Goal: Task Accomplishment & Management: Use online tool/utility

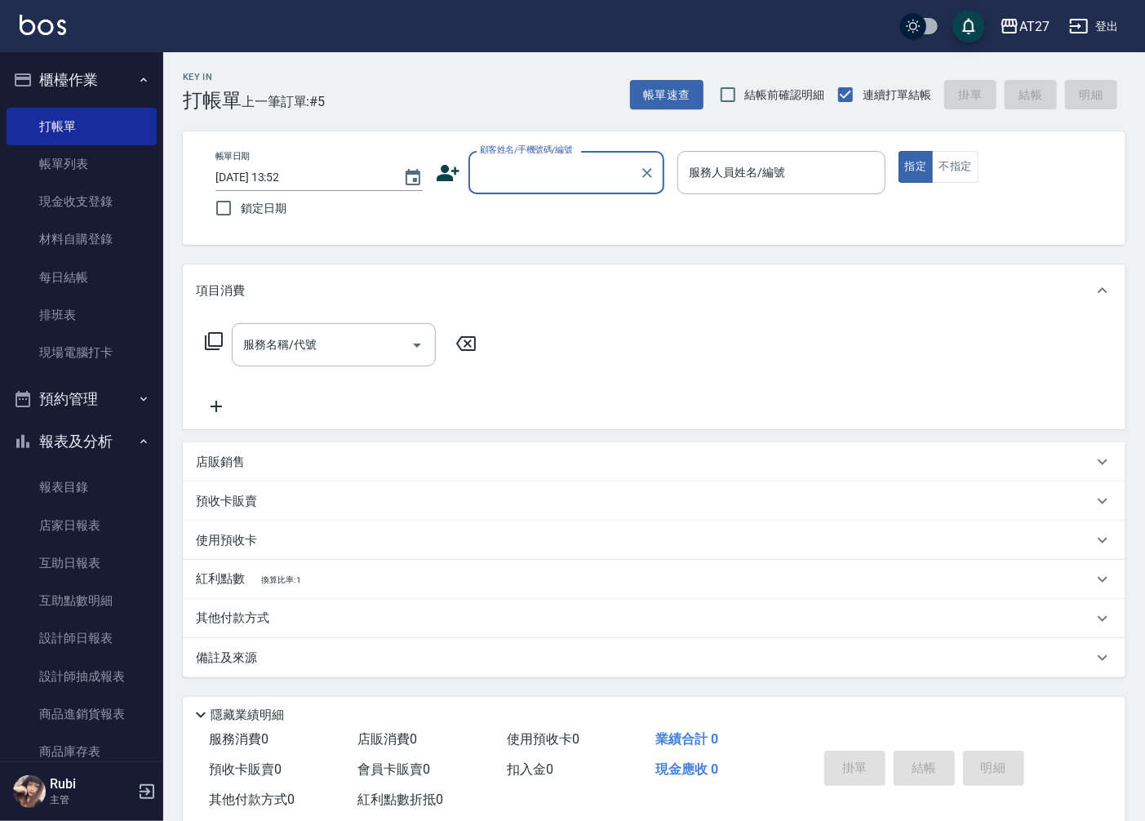
click at [551, 171] on input "顧客姓名/手機號碼/編號" at bounding box center [554, 172] width 157 height 29
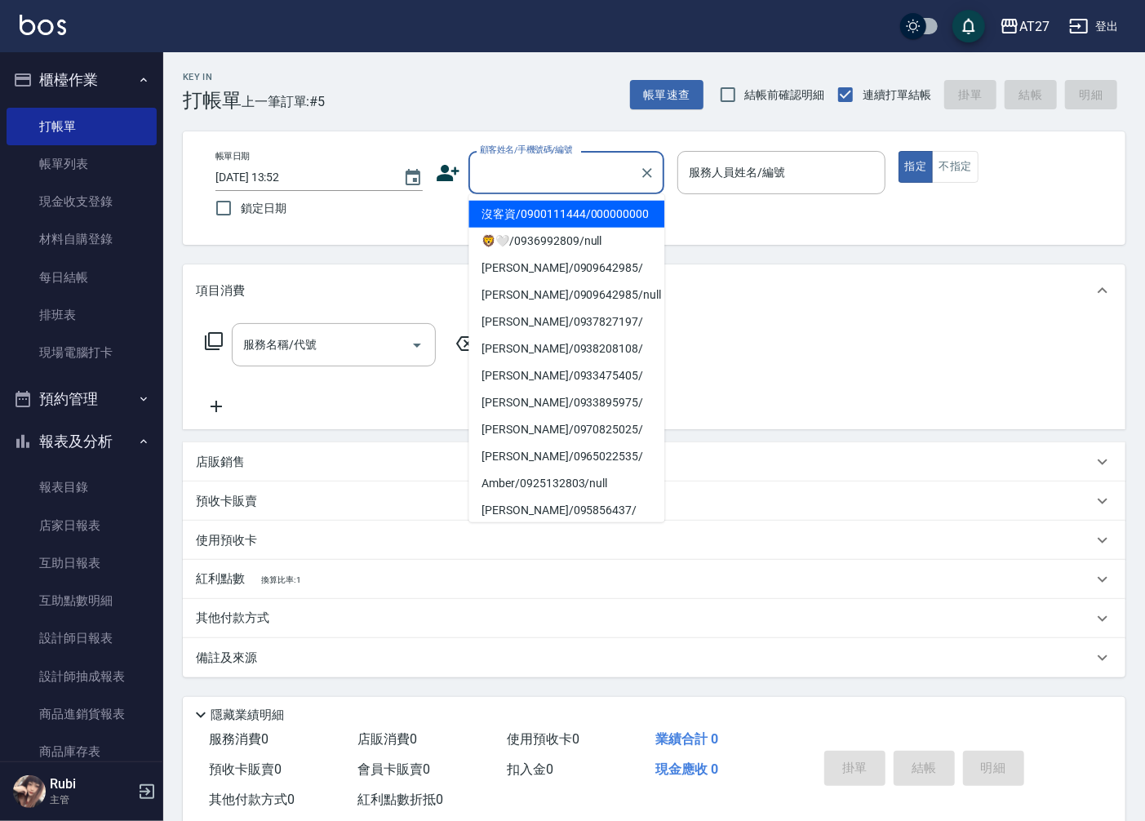
click at [544, 222] on li "沒客資/0900111444/000000000" at bounding box center [567, 214] width 196 height 27
type input "沒客資/0900111444/000000000"
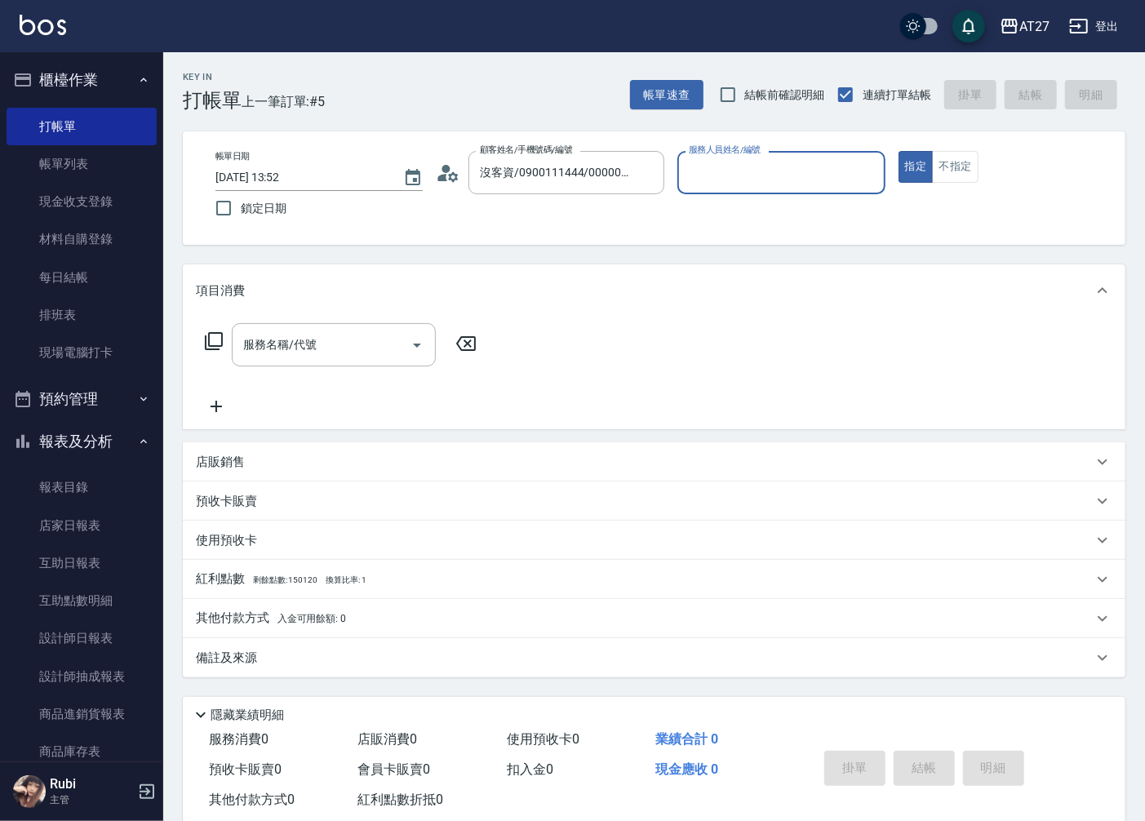
type input "0"
type input "[PERSON_NAME]-11"
type button "true"
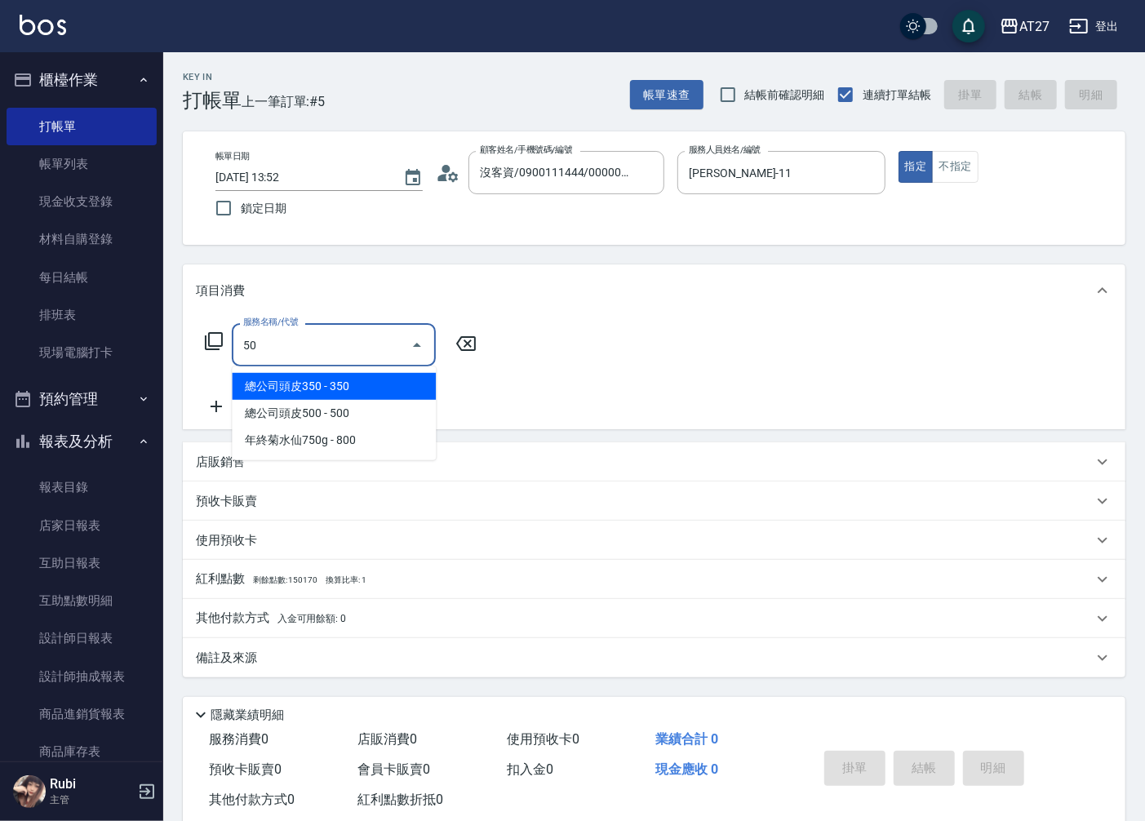
type input "501"
type input "100"
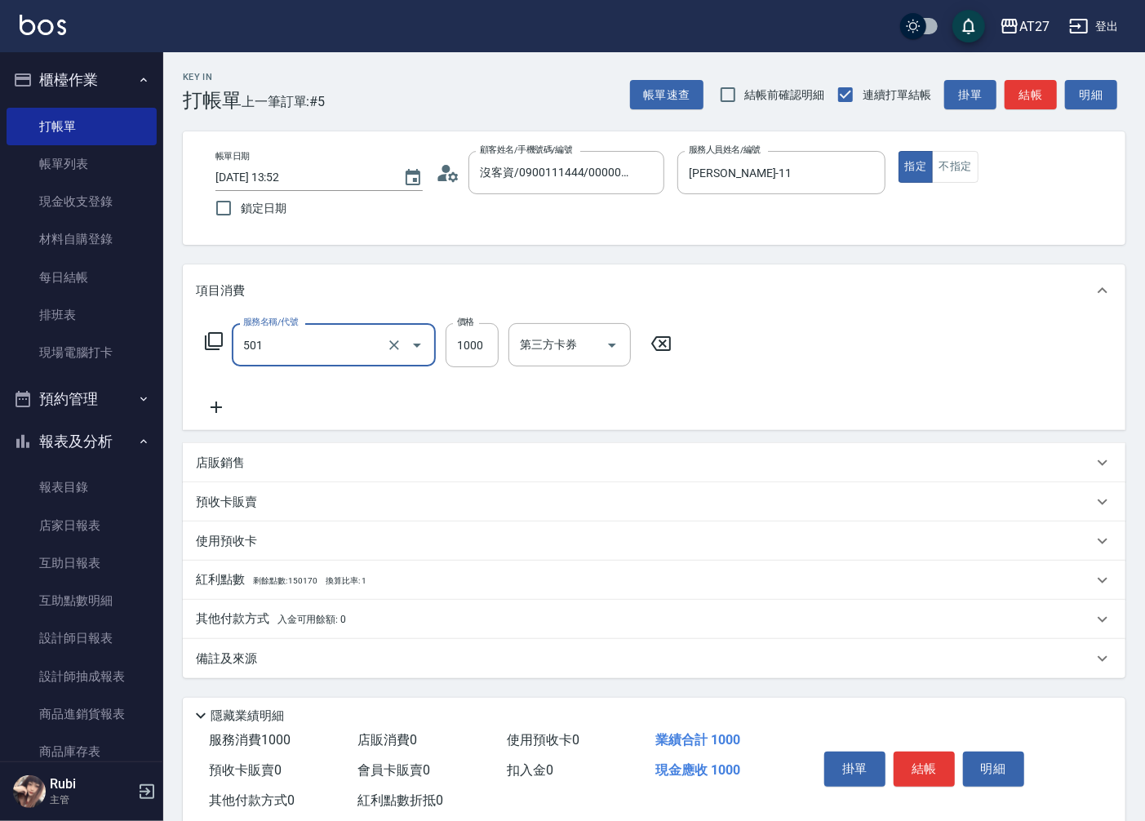
type input "染髮(501)"
type input "0"
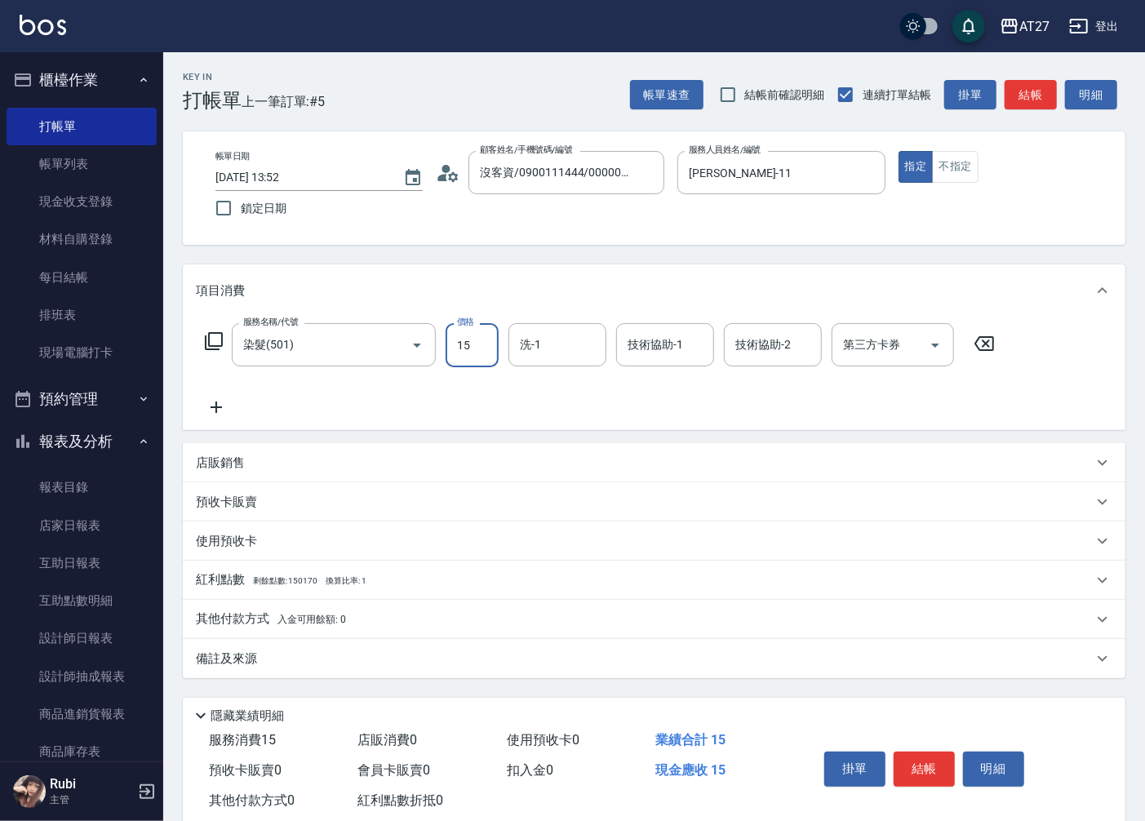
type input "158"
type input "10"
type input "1588"
type input "150"
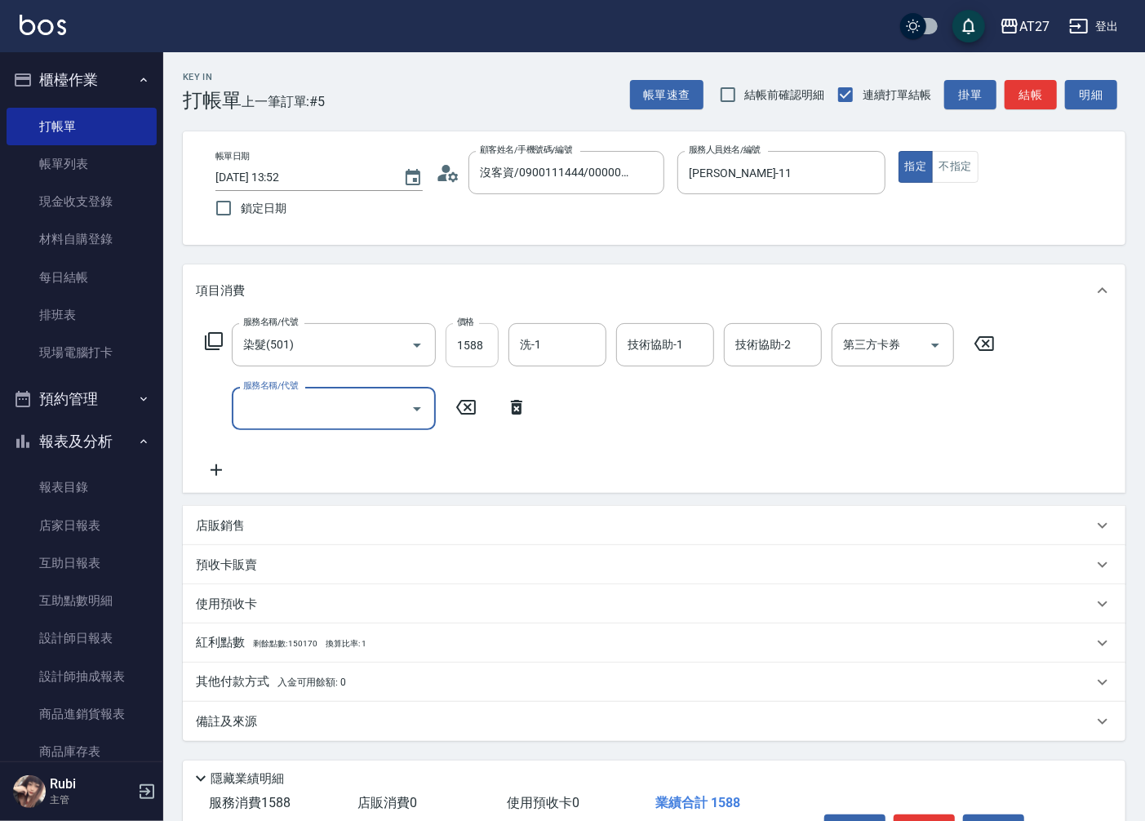
click at [475, 340] on input "1588" at bounding box center [472, 345] width 53 height 44
type input "1"
type input "0"
type input "128"
type input "120"
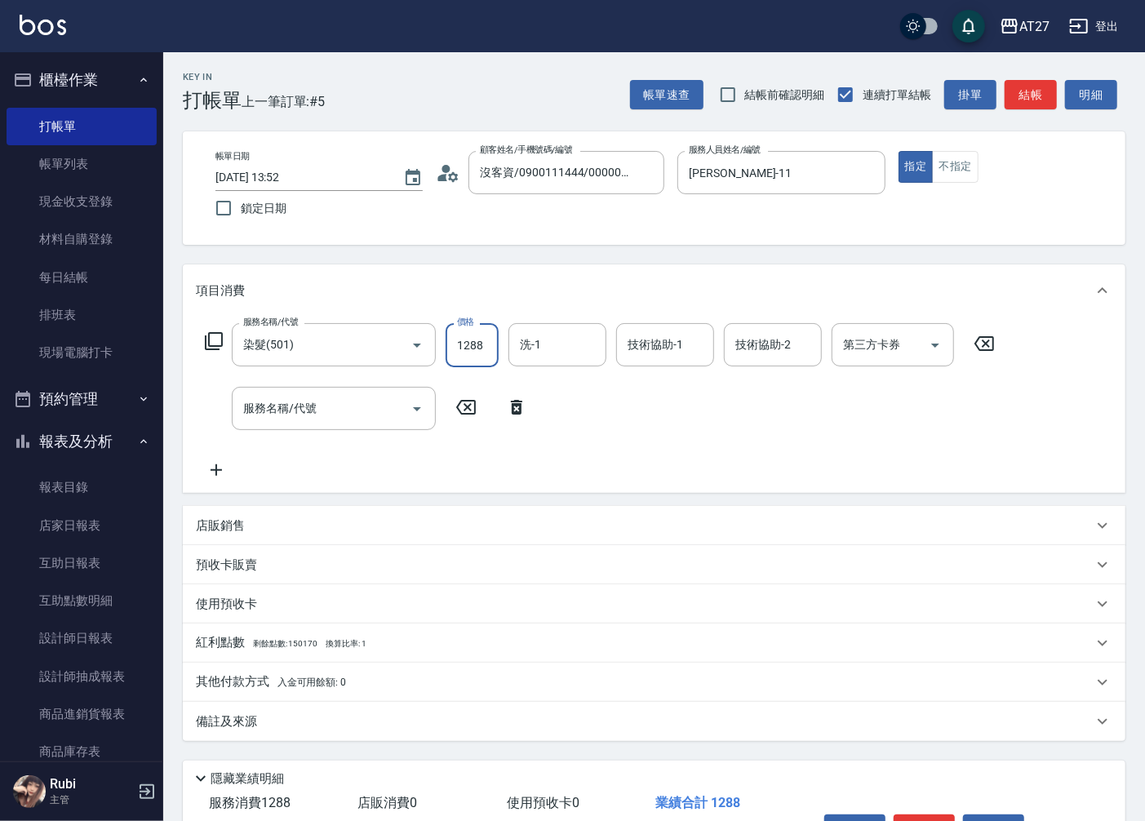
type input "1288"
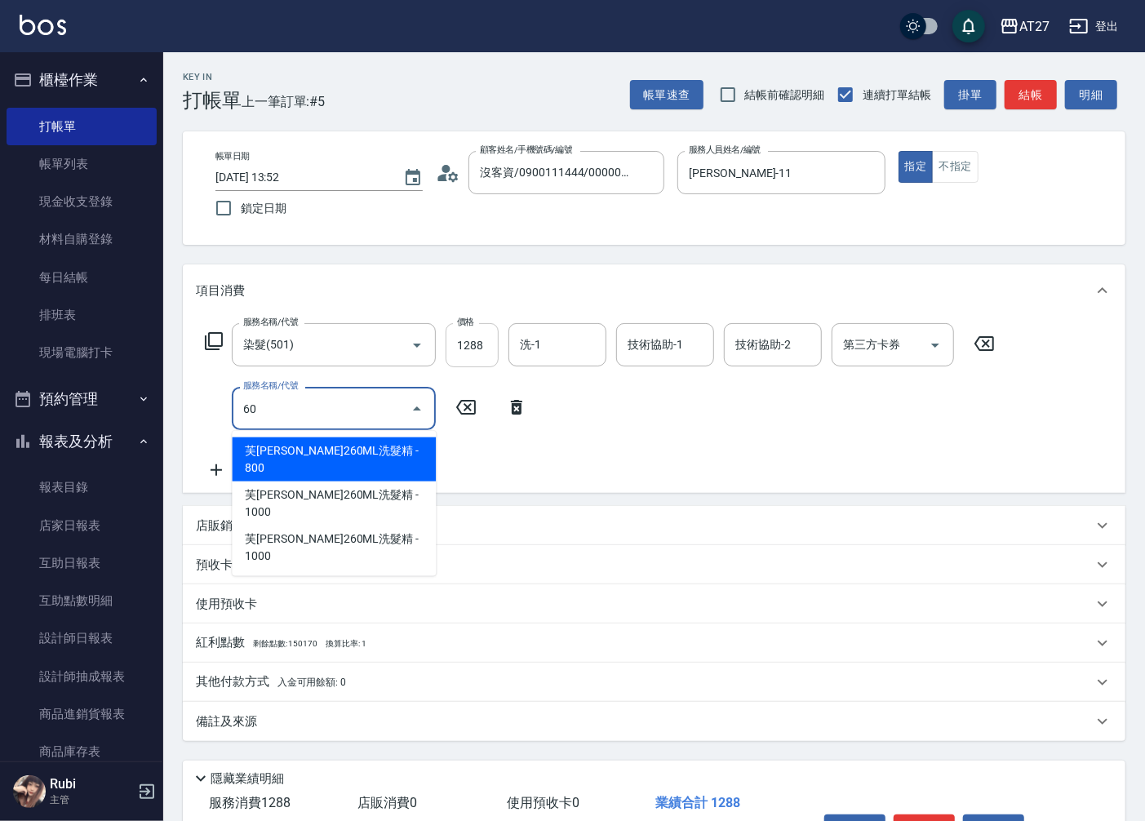
type input "609"
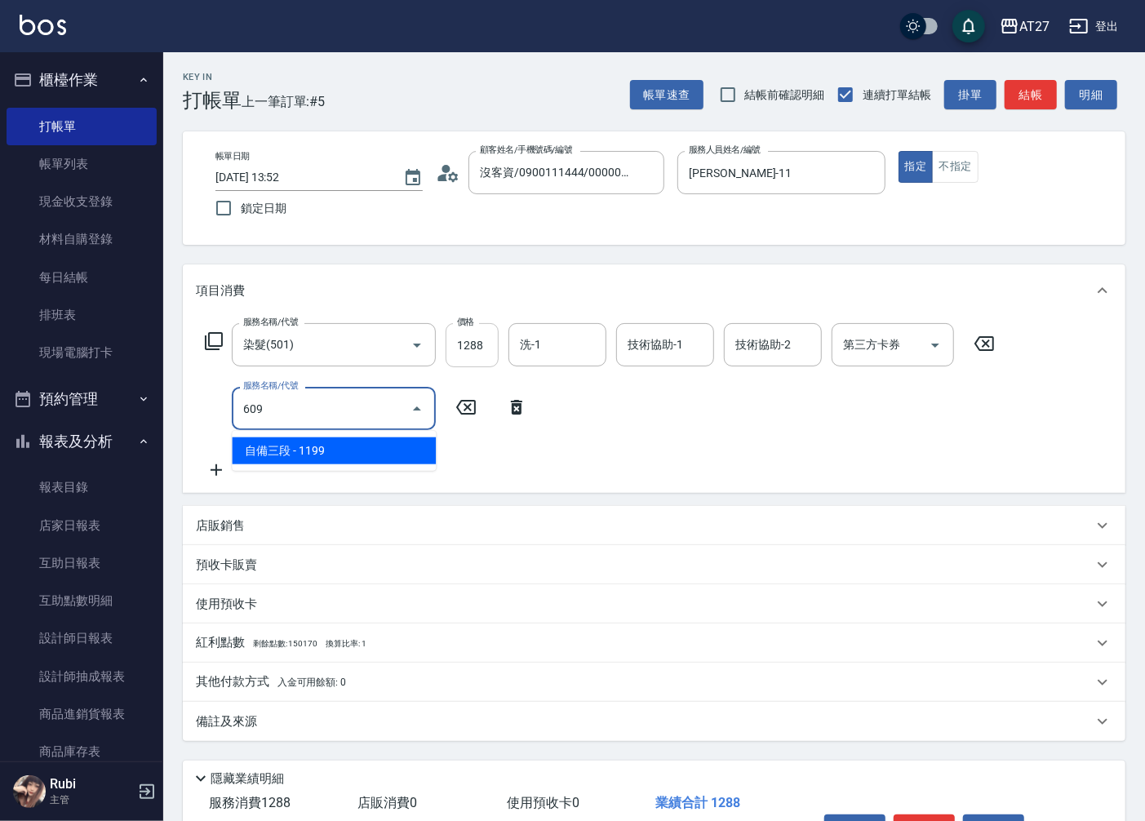
type input "240"
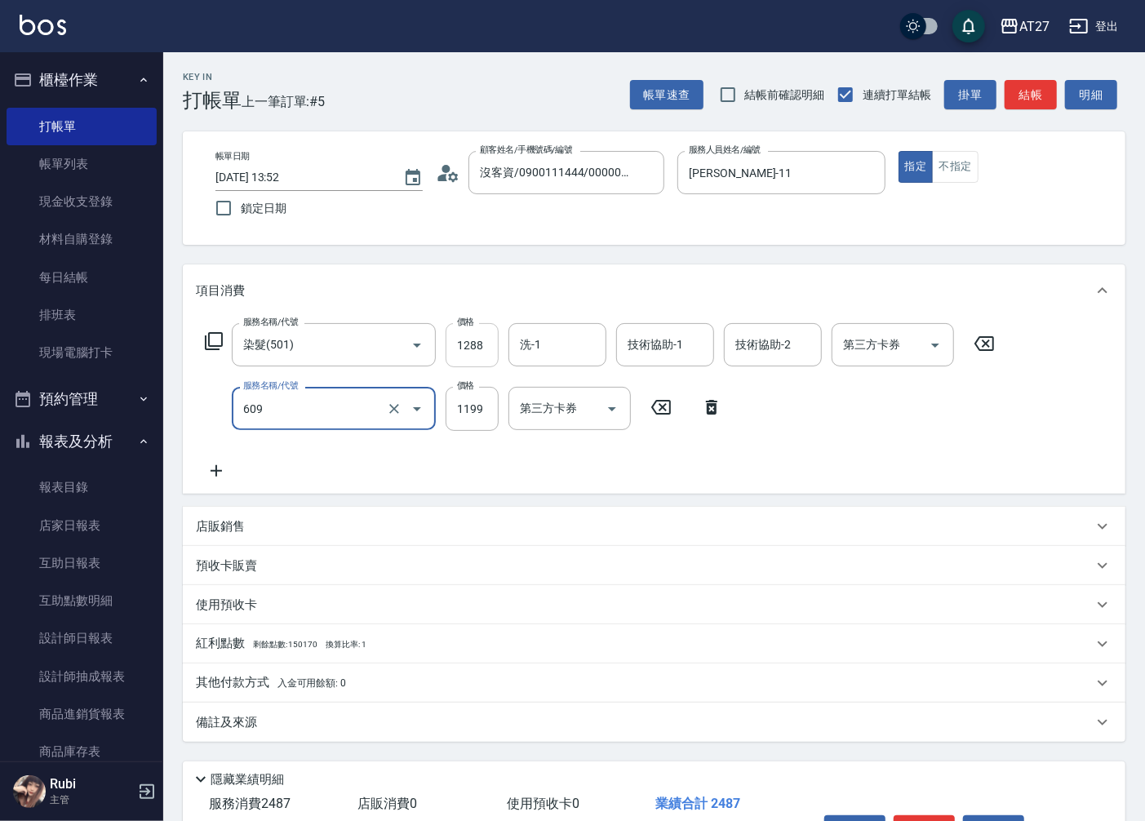
type input "自備三段(609)"
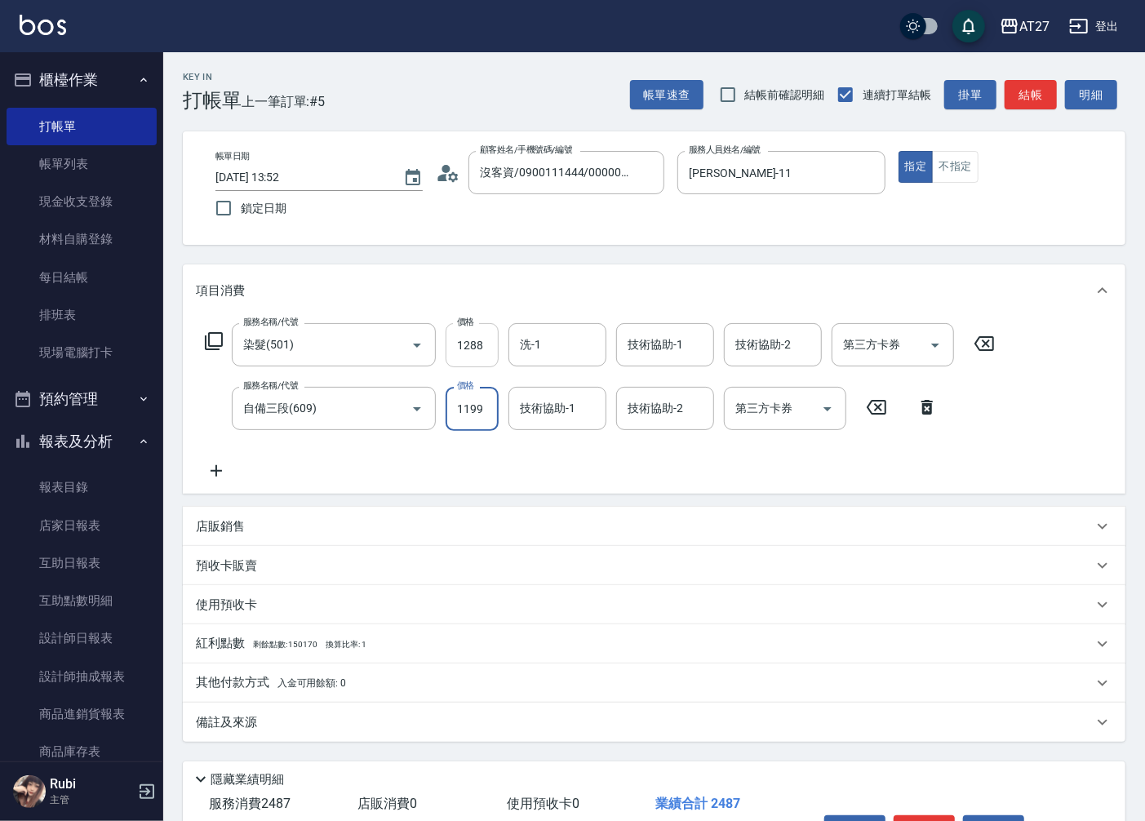
type input "120"
type input "15"
type input "130"
type input "150"
type input "140"
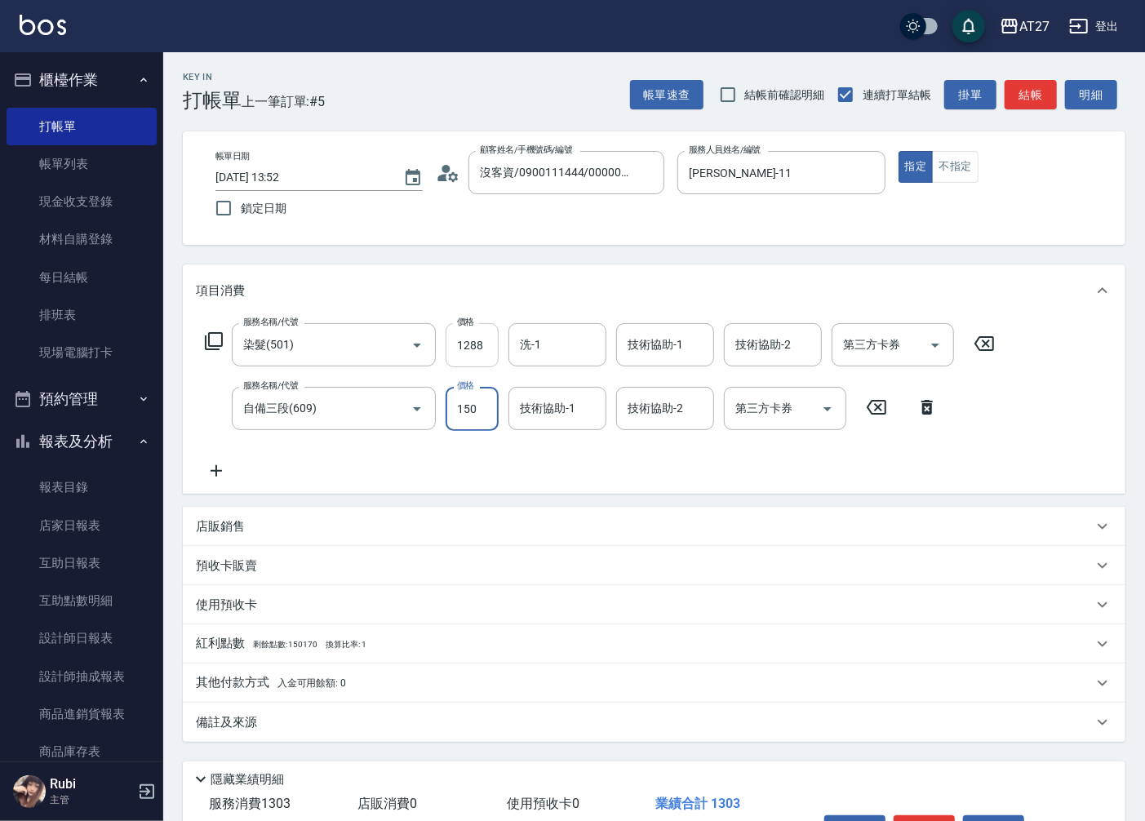
type input "1500"
type input "270"
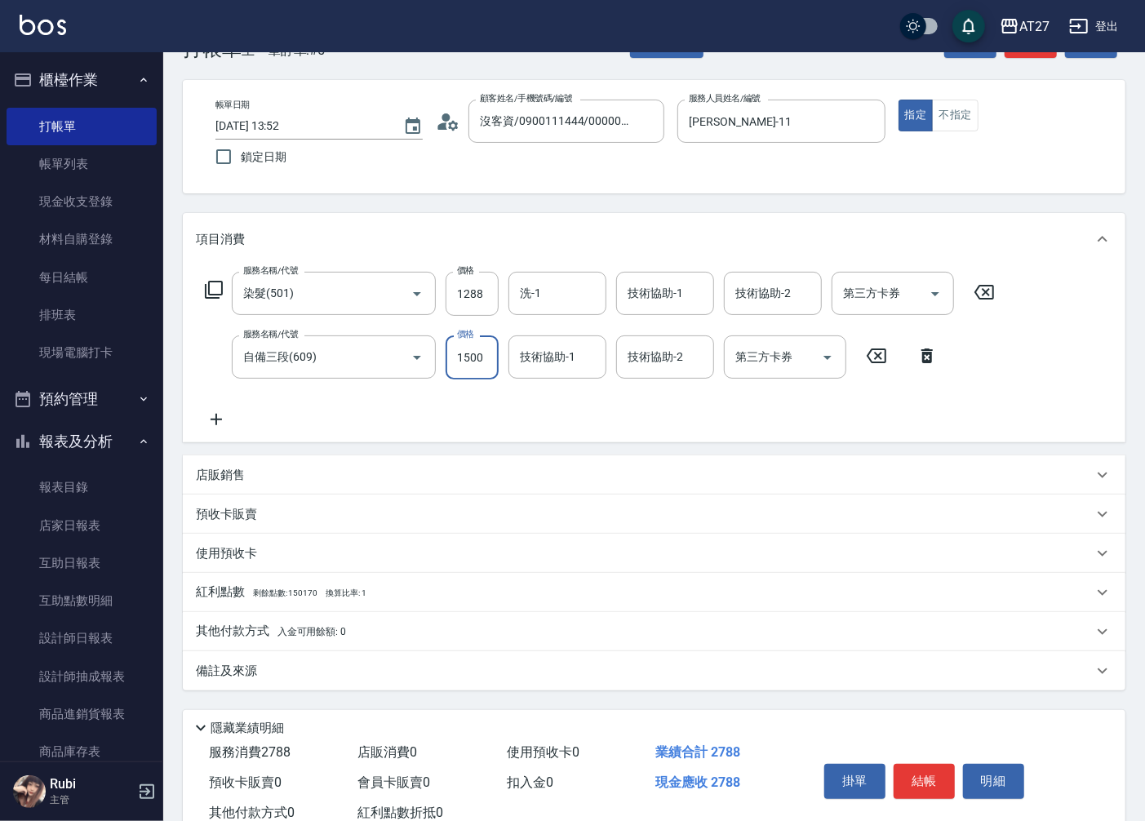
scroll to position [103, 0]
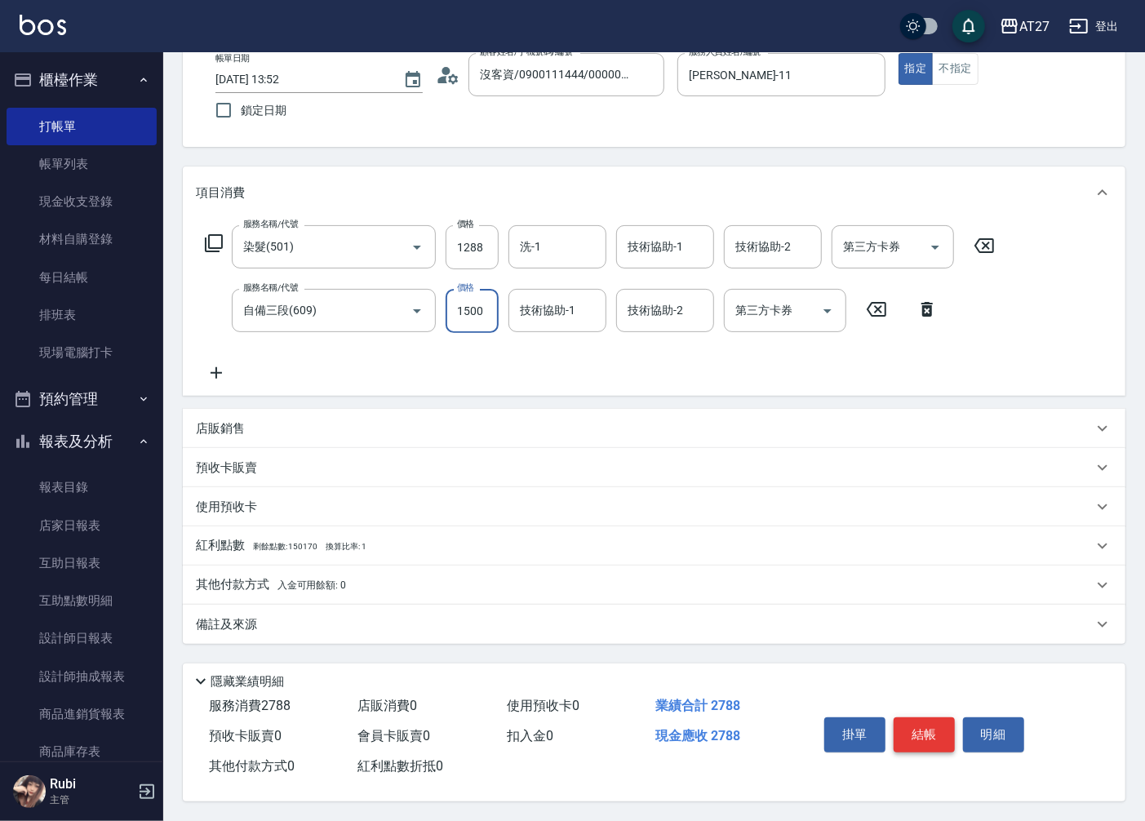
type input "1500"
click at [907, 731] on button "結帳" at bounding box center [924, 735] width 61 height 34
type input "[DATE] 15:14"
type input "0"
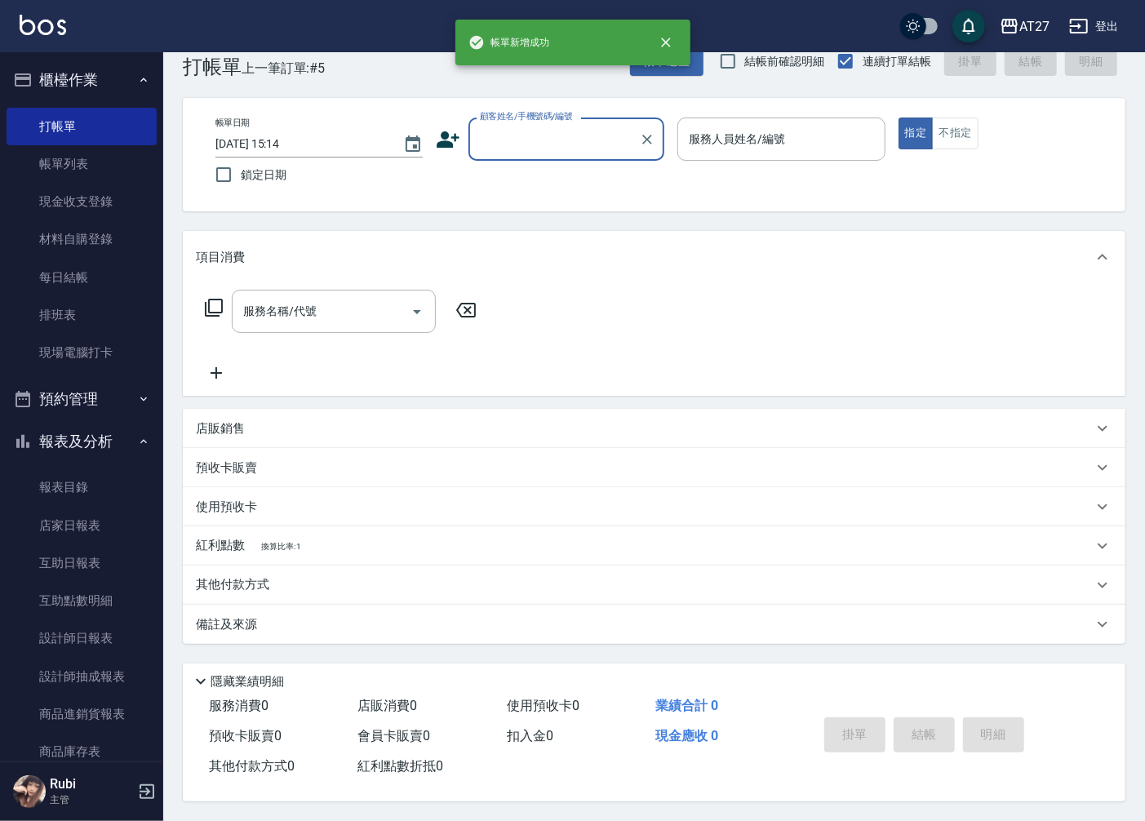
scroll to position [0, 0]
click at [61, 629] on link "設計師日報表" at bounding box center [82, 639] width 150 height 38
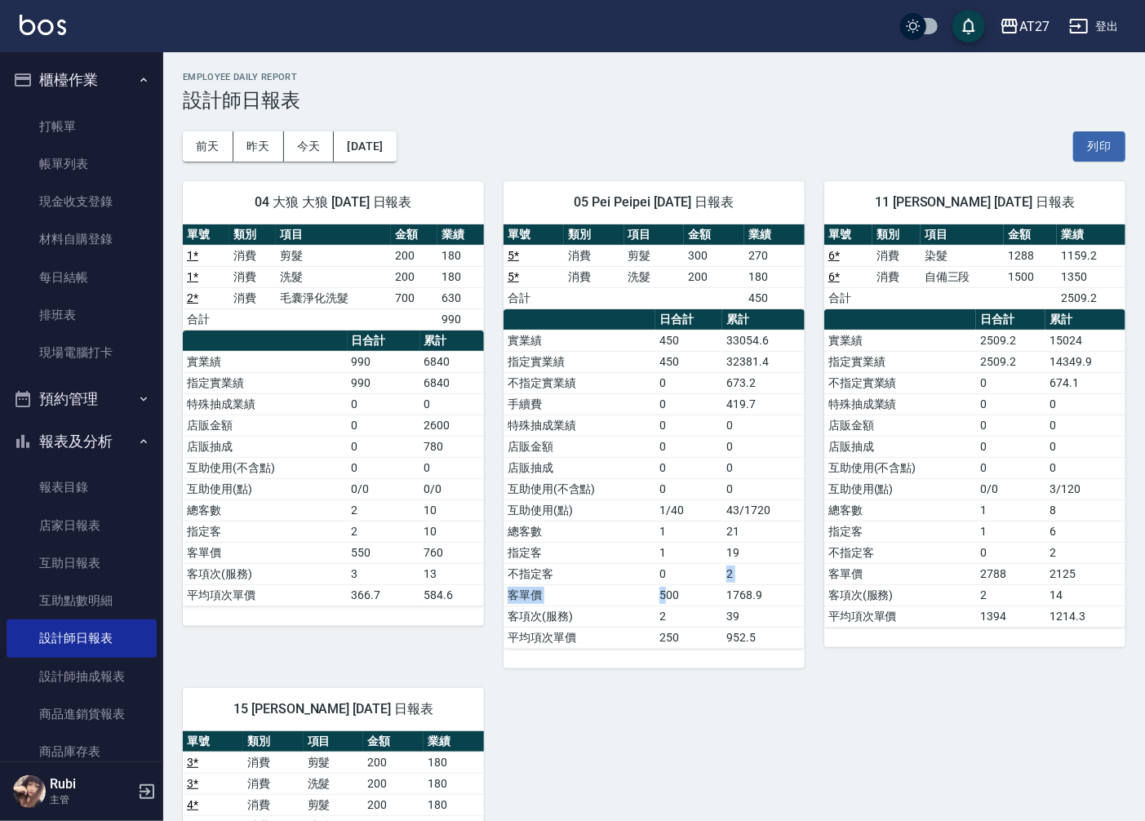
drag, startPoint x: 664, startPoint y: 588, endPoint x: 647, endPoint y: 536, distance: 54.2
click at [664, 563] on tbody "實業績 450 33054.6 指定實業績 450 32381.4 不指定實業績 0 673.2 手續費 0 419.7 特殊抽成業績 0 0 店販金額 0 …" at bounding box center [654, 489] width 301 height 318
drag, startPoint x: 589, startPoint y: 441, endPoint x: 638, endPoint y: 582, distance: 149.5
click at [633, 541] on tbody "實業績 450 33054.6 指定實業績 450 32381.4 不指定實業績 0 673.2 手續費 0 419.7 特殊抽成業績 0 0 店販金額 0 …" at bounding box center [654, 489] width 301 height 318
click at [638, 584] on td "不指定客" at bounding box center [580, 573] width 152 height 21
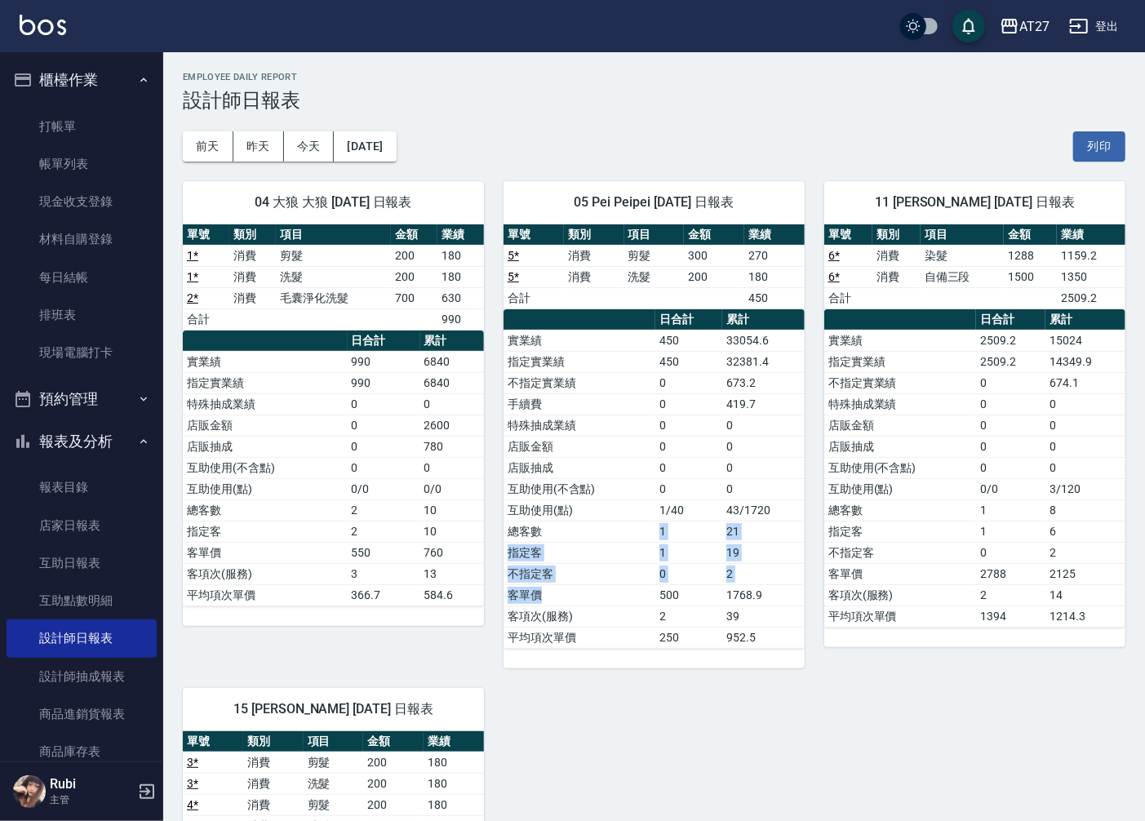
drag, startPoint x: 637, startPoint y: 585, endPoint x: 598, endPoint y: 476, distance: 116.2
click at [623, 521] on tbody "實業績 450 33054.6 指定實業績 450 32381.4 不指定實業績 0 673.2 手續費 0 419.7 特殊抽成業績 0 0 店販金額 0 …" at bounding box center [654, 489] width 301 height 318
drag, startPoint x: 580, startPoint y: 426, endPoint x: 629, endPoint y: 526, distance: 110.6
click at [626, 516] on tbody "實業績 450 33054.6 指定實業績 450 32381.4 不指定實業績 0 673.2 手續費 0 419.7 特殊抽成業績 0 0 店販金額 0 …" at bounding box center [654, 489] width 301 height 318
click at [629, 526] on td "總客數" at bounding box center [580, 531] width 152 height 21
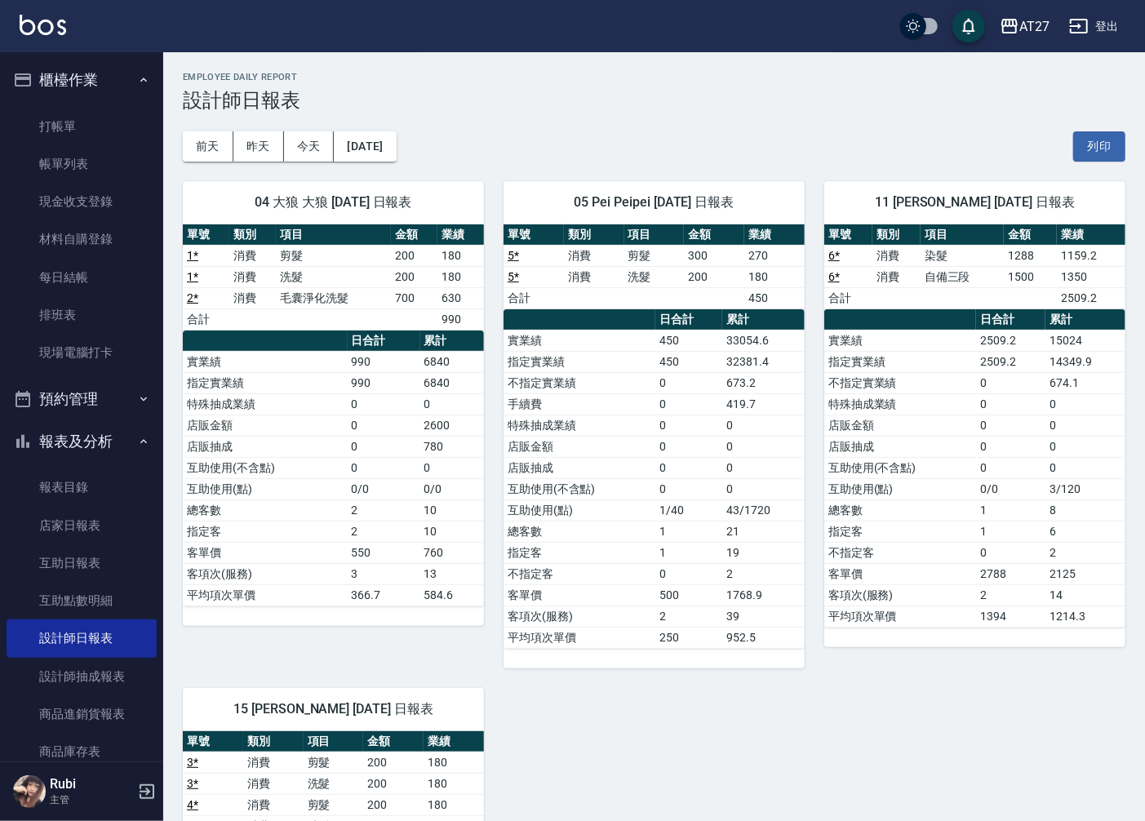
click at [629, 526] on td "總客數" at bounding box center [580, 531] width 152 height 21
drag, startPoint x: 629, startPoint y: 510, endPoint x: 625, endPoint y: 473, distance: 36.9
click at [629, 491] on tbody "實業績 450 33054.6 指定實業績 450 32381.4 不指定實業績 0 673.2 手續費 0 419.7 特殊抽成業績 0 0 店販金額 0 …" at bounding box center [654, 489] width 301 height 318
drag, startPoint x: 617, startPoint y: 458, endPoint x: 627, endPoint y: 493, distance: 36.4
click at [627, 490] on tbody "實業績 450 33054.6 指定實業績 450 32381.4 不指定實業績 0 673.2 手續費 0 419.7 特殊抽成業績 0 0 店販金額 0 …" at bounding box center [654, 489] width 301 height 318
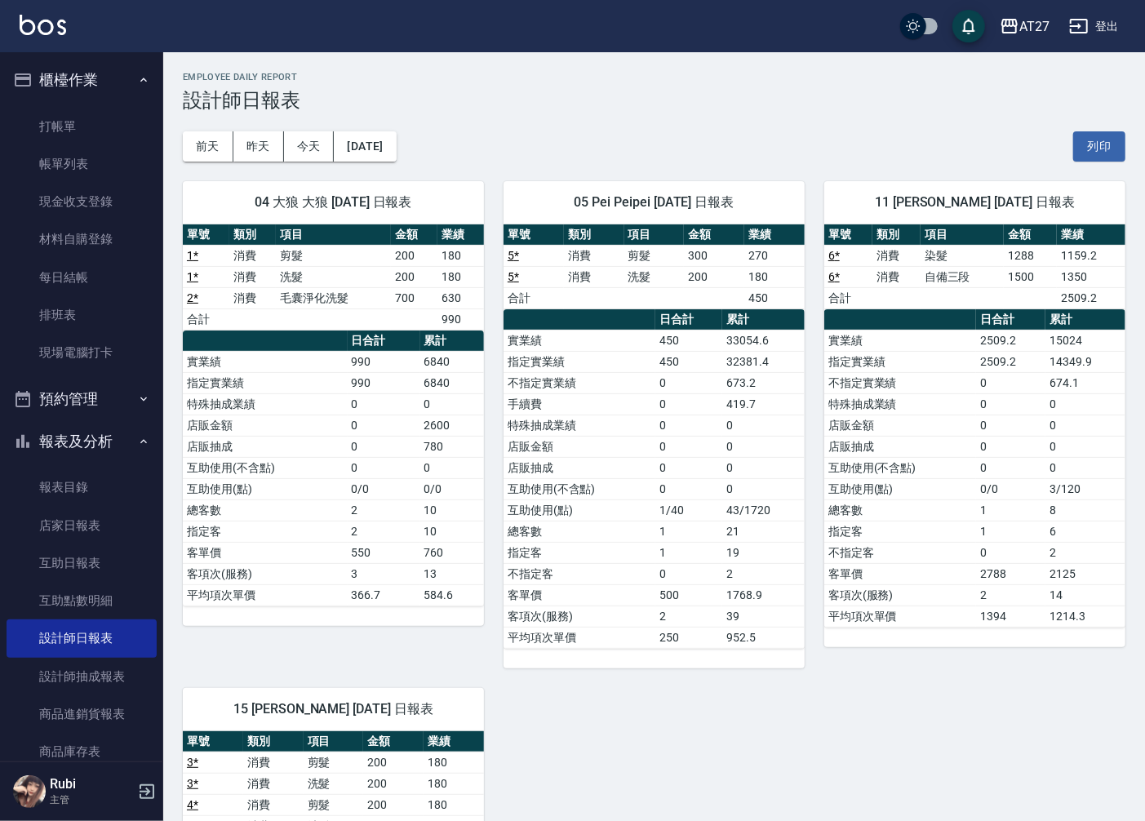
click at [629, 500] on td "互助使用(點)" at bounding box center [580, 510] width 152 height 21
click at [626, 500] on tbody "實業績 450 33054.6 指定實業績 450 32381.4 不指定實業績 0 673.2 手續費 0 419.7 特殊抽成業績 0 0 店販金額 0 …" at bounding box center [654, 489] width 301 height 318
drag, startPoint x: 622, startPoint y: 466, endPoint x: 612, endPoint y: 518, distance: 52.4
click at [625, 479] on tbody "實業績 450 33054.6 指定實業績 450 32381.4 不指定實業績 0 673.2 手續費 0 419.7 特殊抽成業績 0 0 店販金額 0 …" at bounding box center [654, 489] width 301 height 318
click at [612, 518] on td "互助使用(點)" at bounding box center [580, 510] width 152 height 21
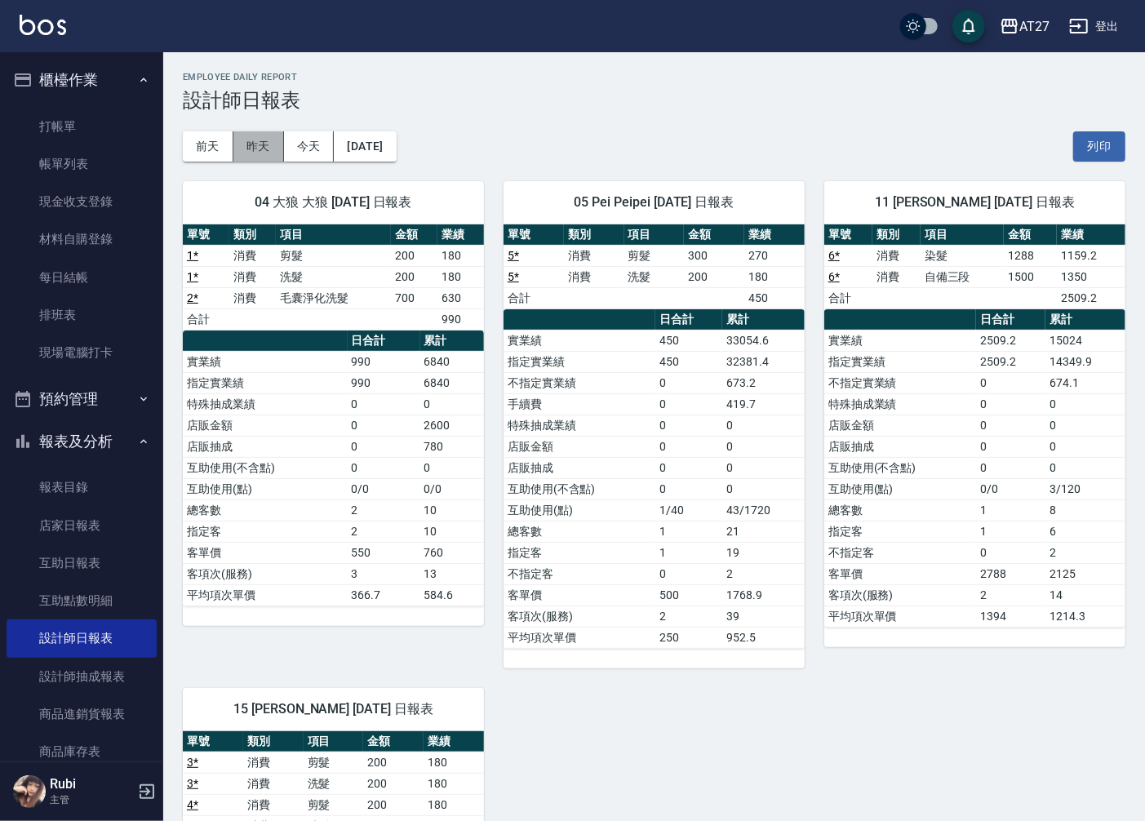
click at [263, 148] on button "昨天" at bounding box center [258, 146] width 51 height 30
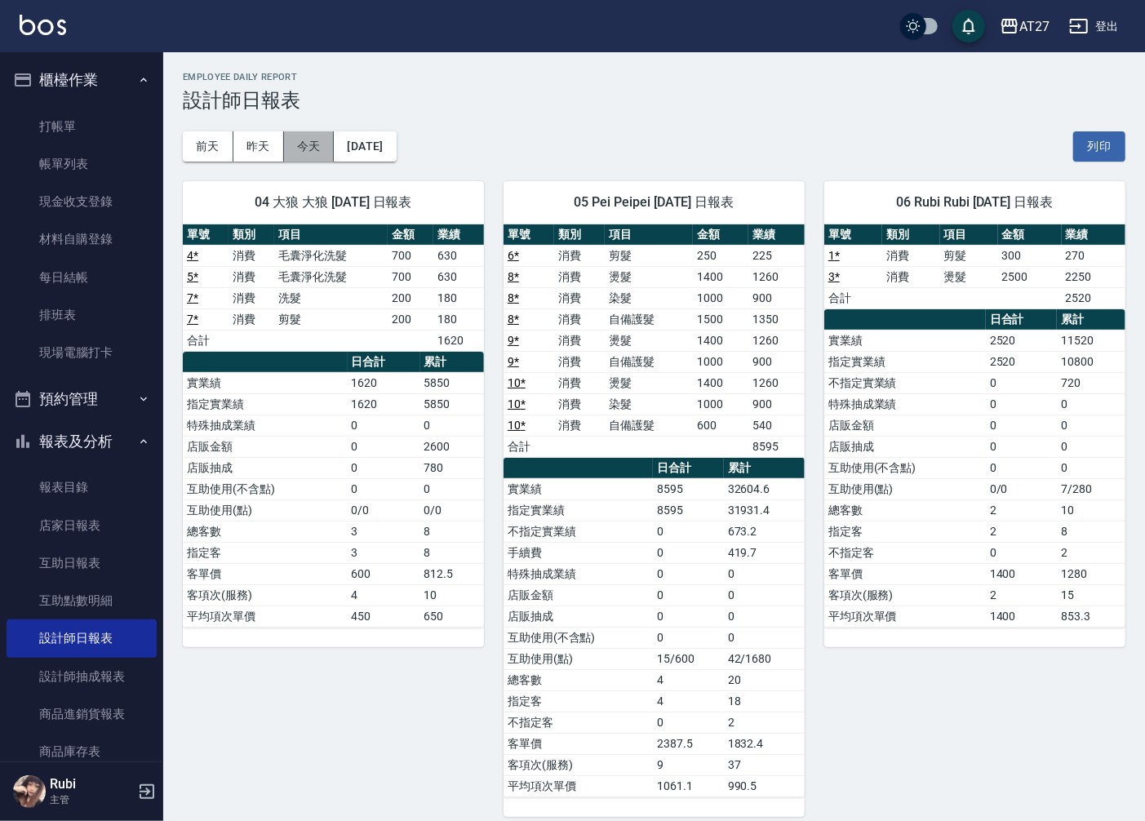
click at [320, 145] on button "今天" at bounding box center [309, 146] width 51 height 30
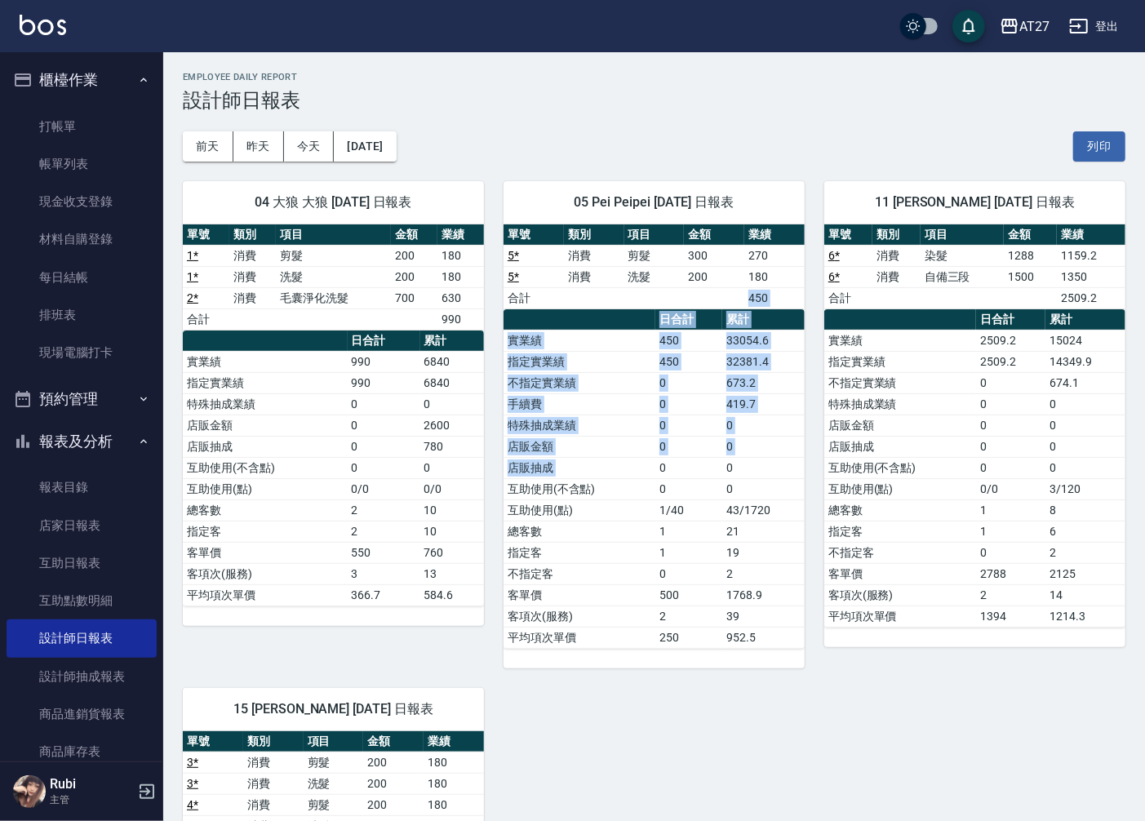
drag, startPoint x: 624, startPoint y: 307, endPoint x: 664, endPoint y: 499, distance: 196.0
click at [664, 487] on div "單號 類別 項目 金額 業績 5 * 消費 剪髮 300 270 5 * 消費 洗髮 200 180 合計 450 日合計 累計 實業績 450 33054.…" at bounding box center [654, 436] width 301 height 424
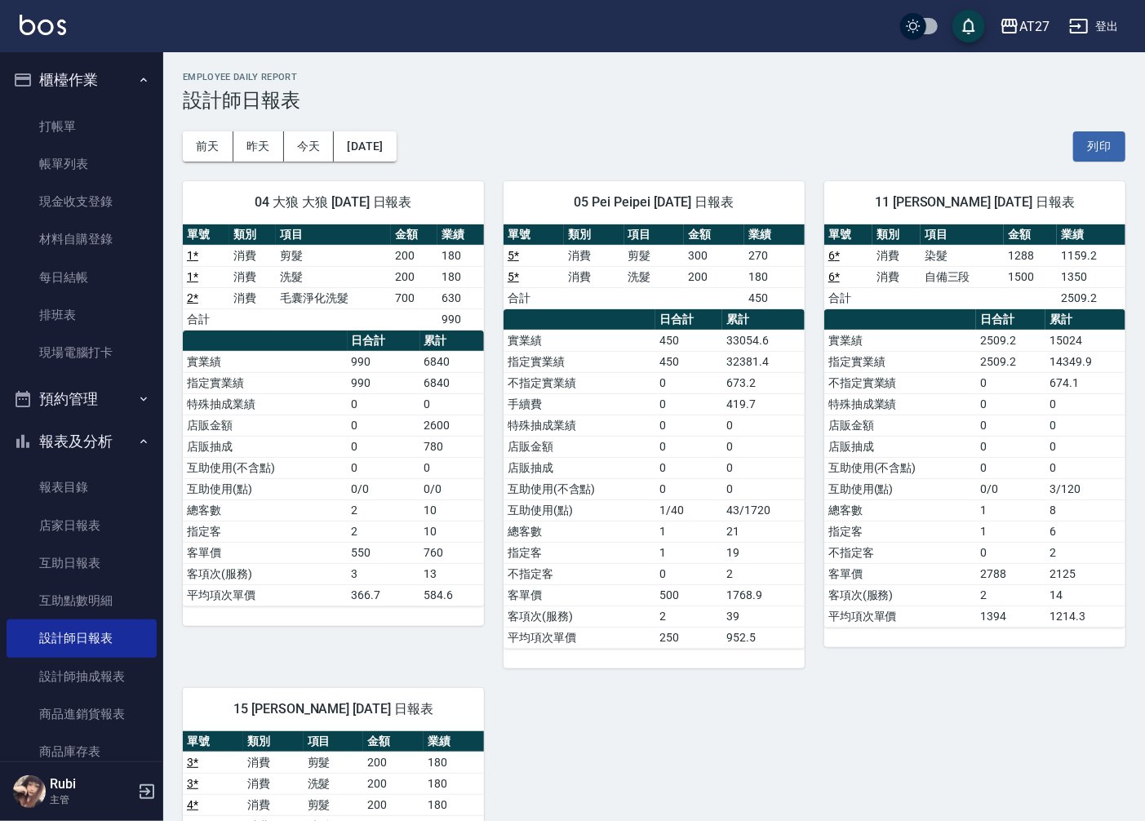
click at [664, 549] on td "1" at bounding box center [688, 552] width 67 height 21
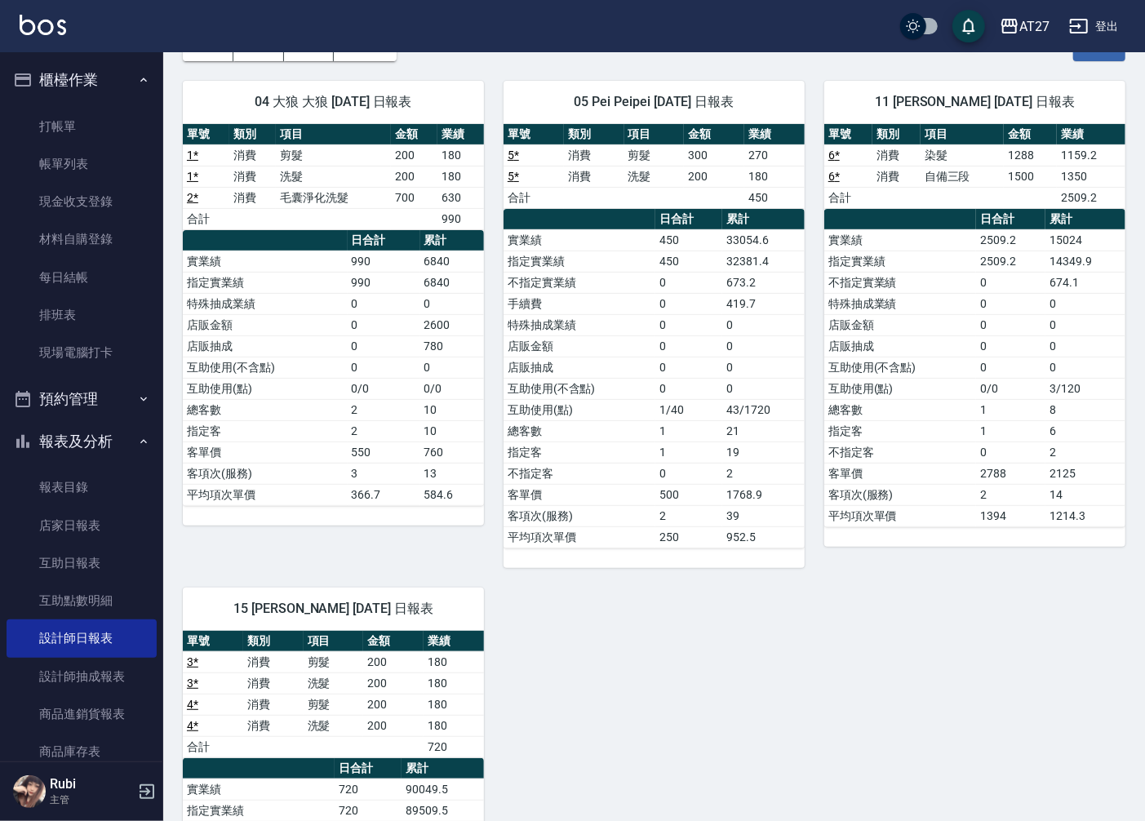
scroll to position [362, 0]
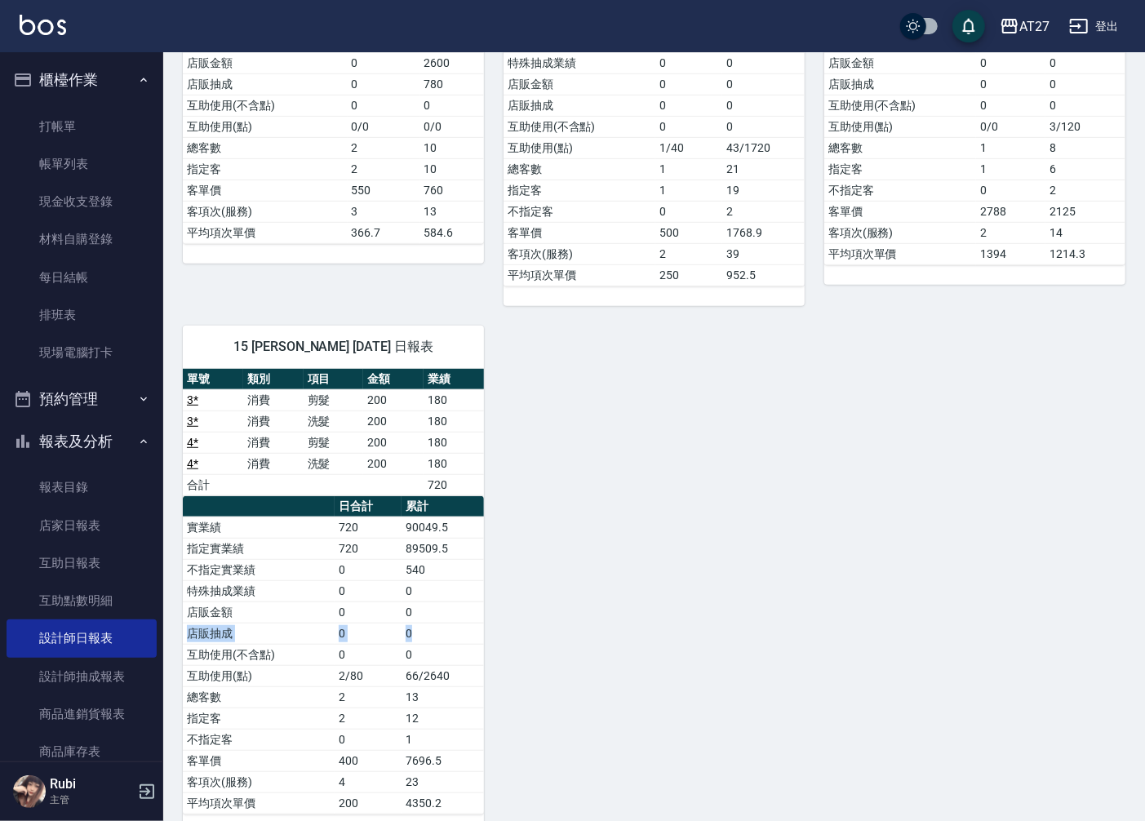
drag, startPoint x: 438, startPoint y: 604, endPoint x: 386, endPoint y: 486, distance: 129.1
click at [429, 569] on tbody "實業績 720 90049.5 指定實業績 720 89509.5 不指定實業績 0 540 特殊抽成業績 0 0 店販金額 0 0 店販抽成 0 0 互助使…" at bounding box center [333, 665] width 301 height 297
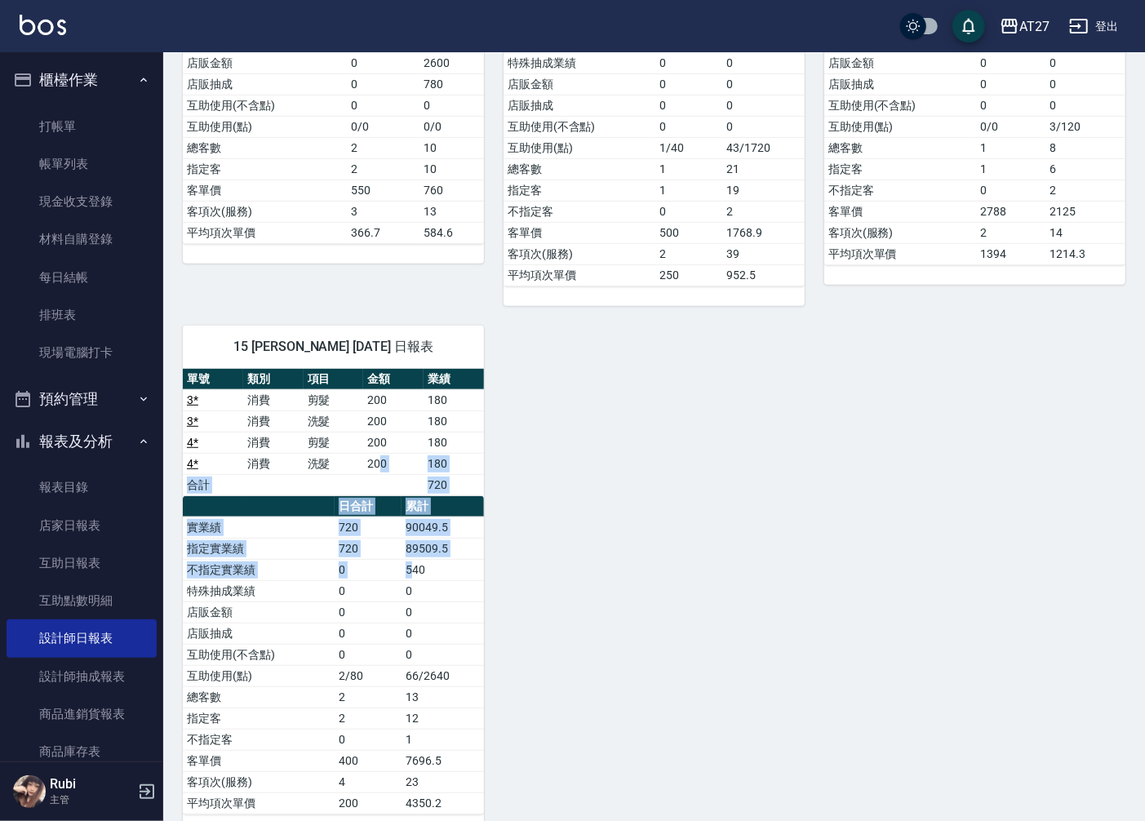
drag, startPoint x: 382, startPoint y: 462, endPoint x: 387, endPoint y: 662, distance: 200.1
click at [418, 598] on div "單號 類別 項目 金額 業績 3 * 消費 剪髮 200 180 3 * 消費 洗髮 200 180 4 * 消費 剪髮 200 180 4 * 消費 洗髮 …" at bounding box center [333, 592] width 301 height 446
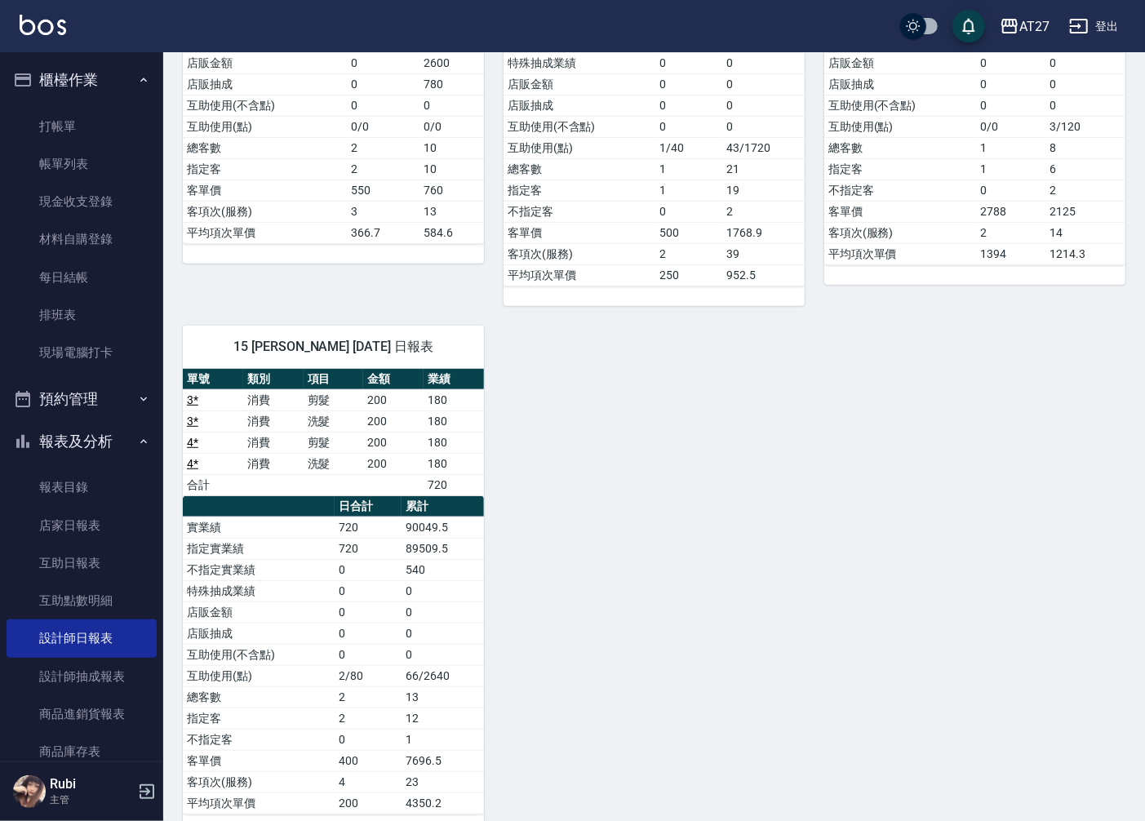
click at [387, 662] on td "0" at bounding box center [368, 654] width 67 height 21
